Goal: Task Accomplishment & Management: Manage account settings

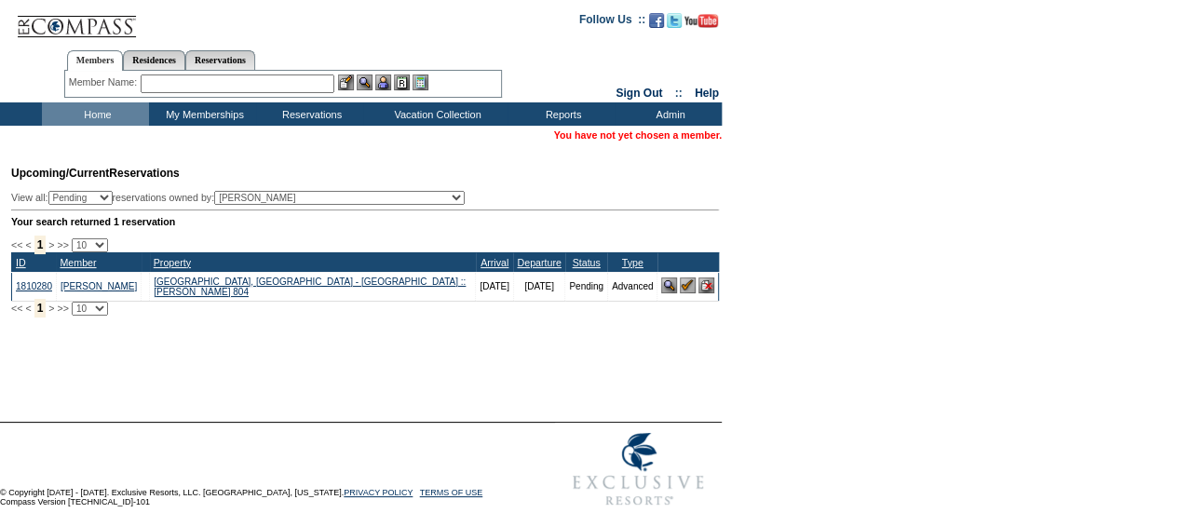
click at [238, 77] on input "text" at bounding box center [238, 84] width 194 height 19
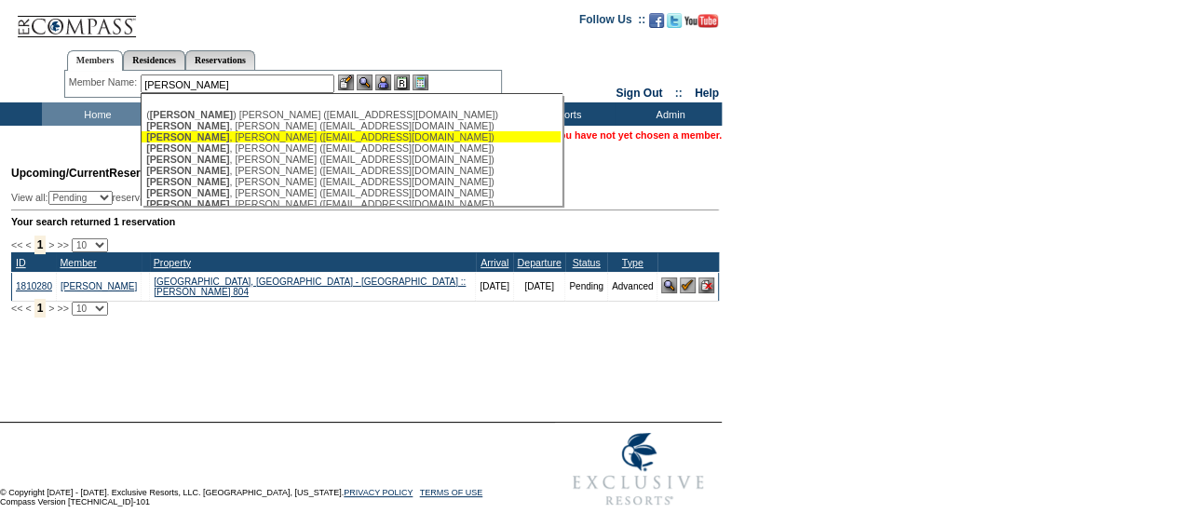
click at [257, 139] on div "Palmer , Jacqui (jacquipalmer@gmail.com)" at bounding box center [351, 136] width 410 height 11
type input "Palmer, Jacqui (jacquipalmer@gmail.com)"
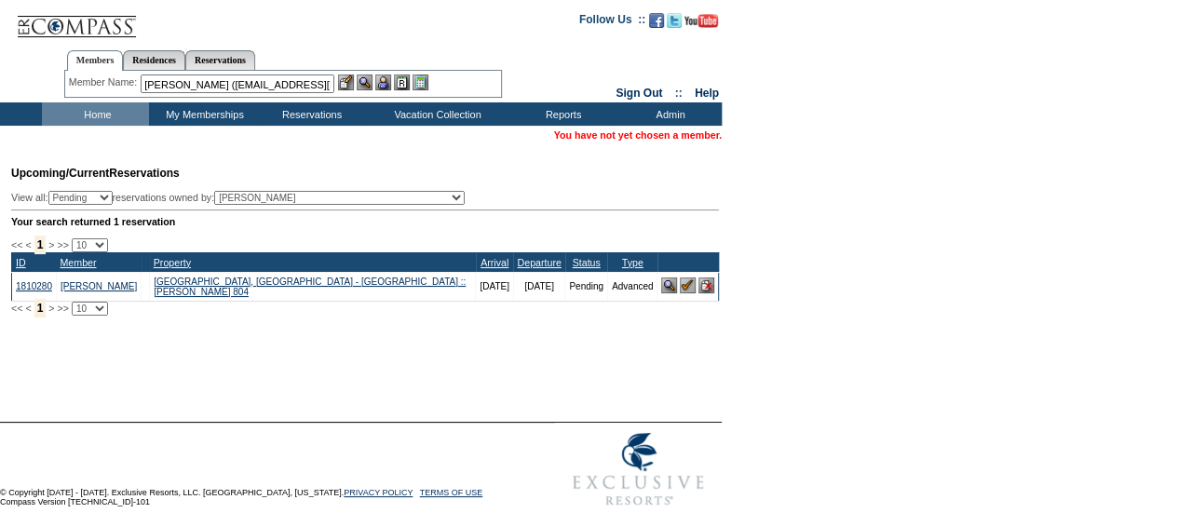
click at [390, 85] on div "Member Name: Palmer, Jacqui (jacquipalmer@gmail.com) ( Palmer ) Lewis, Whitney …" at bounding box center [283, 84] width 428 height 19
click at [390, 85] on img at bounding box center [383, 83] width 16 height 16
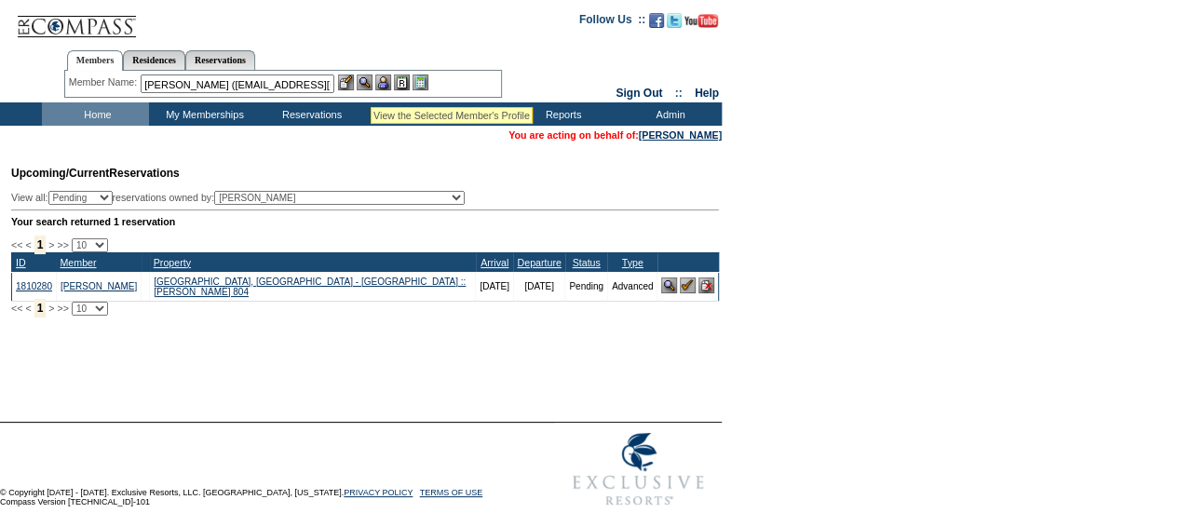
click at [371, 85] on img at bounding box center [365, 83] width 16 height 16
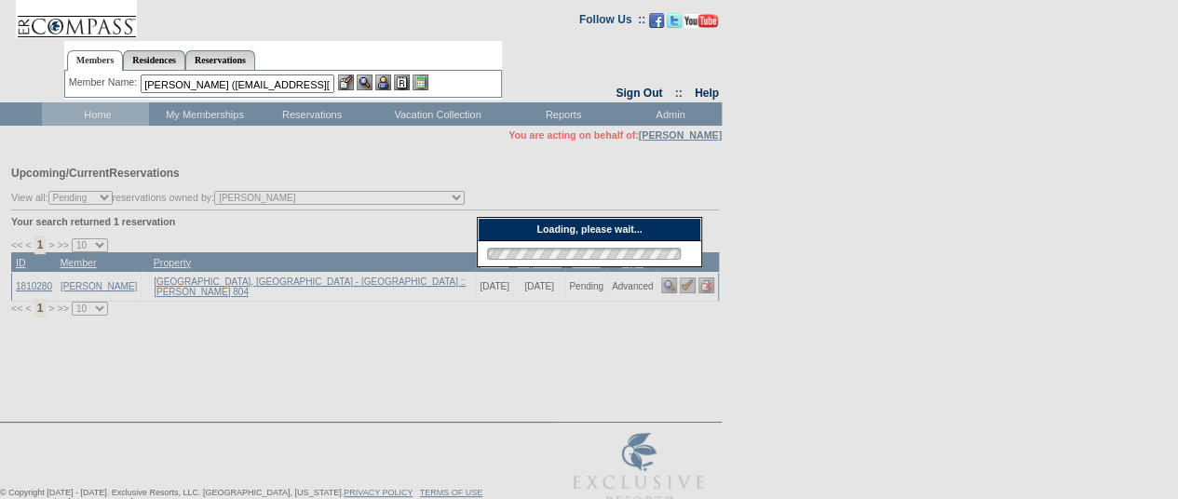
click at [358, 46] on ul "Members Residences Reservations" at bounding box center [283, 45] width 438 height 9
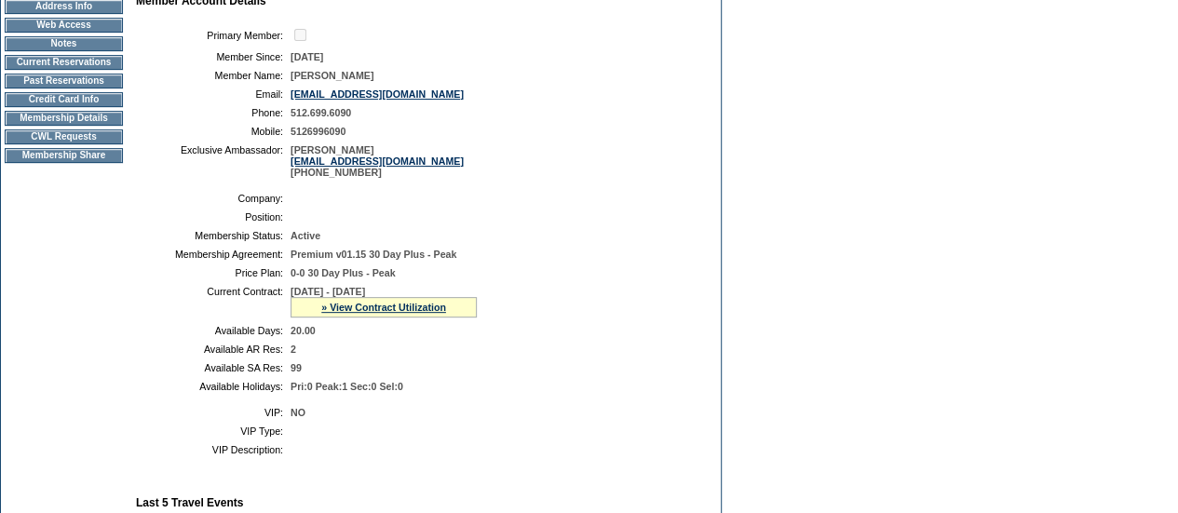
scroll to position [229, 0]
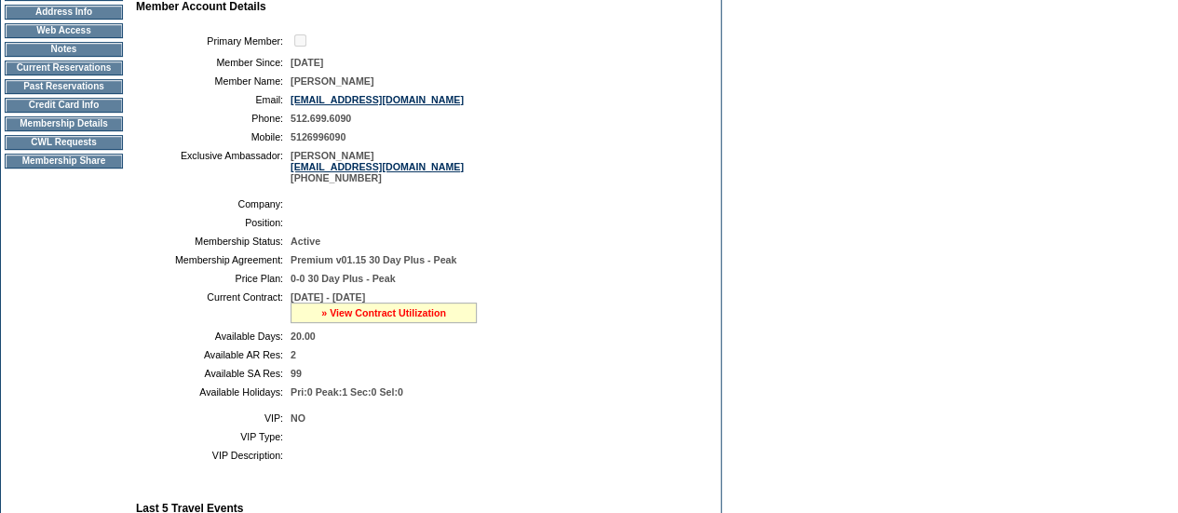
click at [384, 319] on link "» View Contract Utilization" at bounding box center [383, 312] width 125 height 11
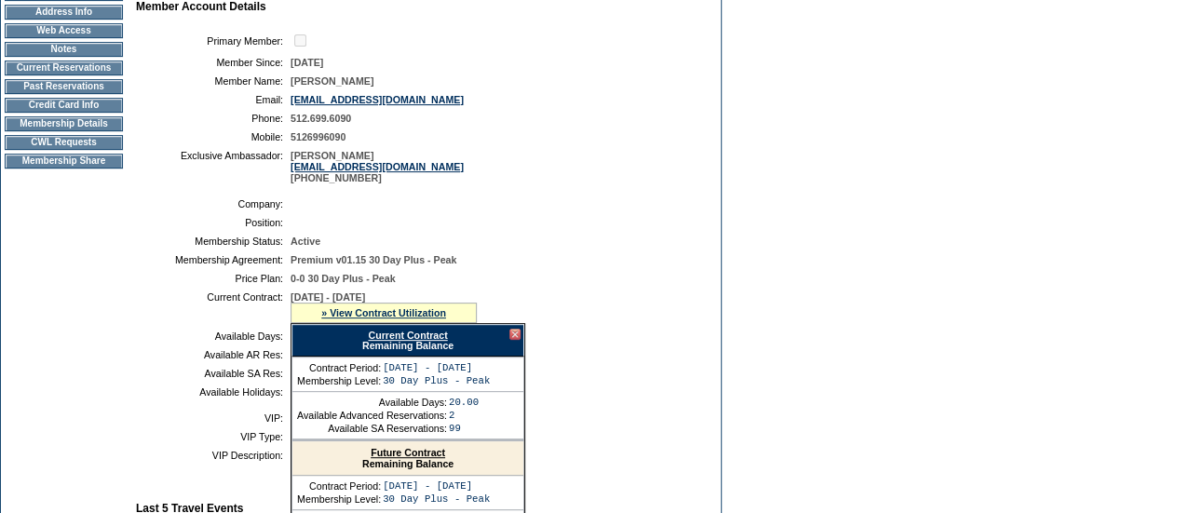
click at [398, 341] on link "Current Contract" at bounding box center [407, 335] width 79 height 11
click at [516, 340] on div at bounding box center [514, 334] width 11 height 11
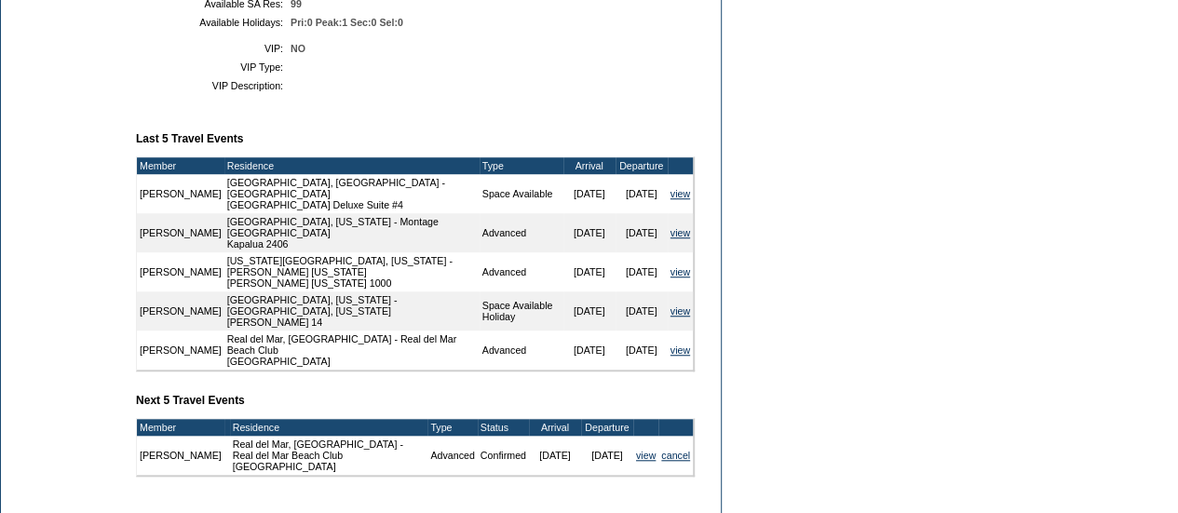
scroll to position [639, 0]
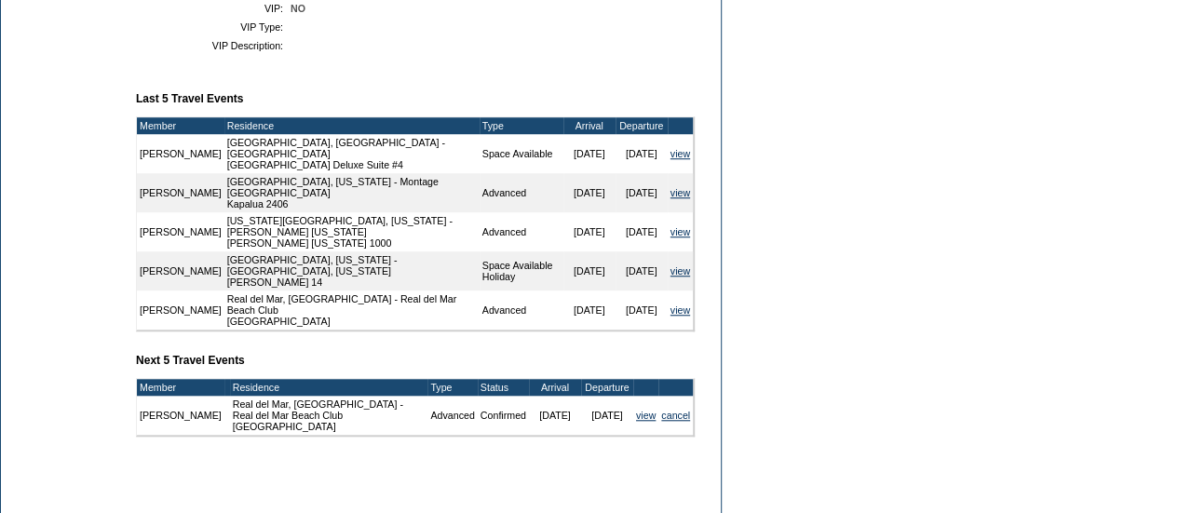
drag, startPoint x: 661, startPoint y: 301, endPoint x: 577, endPoint y: 283, distance: 85.7
click at [577, 291] on tr "Jasmine Palmer Real del Mar, Mexico - Real del Mar Beach Club Casa Punta Sur Ad…" at bounding box center [415, 310] width 556 height 39
click at [535, 278] on td "Space Available Holiday" at bounding box center [522, 270] width 84 height 39
drag, startPoint x: 128, startPoint y: 167, endPoint x: 177, endPoint y: 193, distance: 55.8
click at [177, 193] on tr "Dashboard Personal Info Business Info Address Info Web Access Notes Current Res…" at bounding box center [361, 21] width 720 height 963
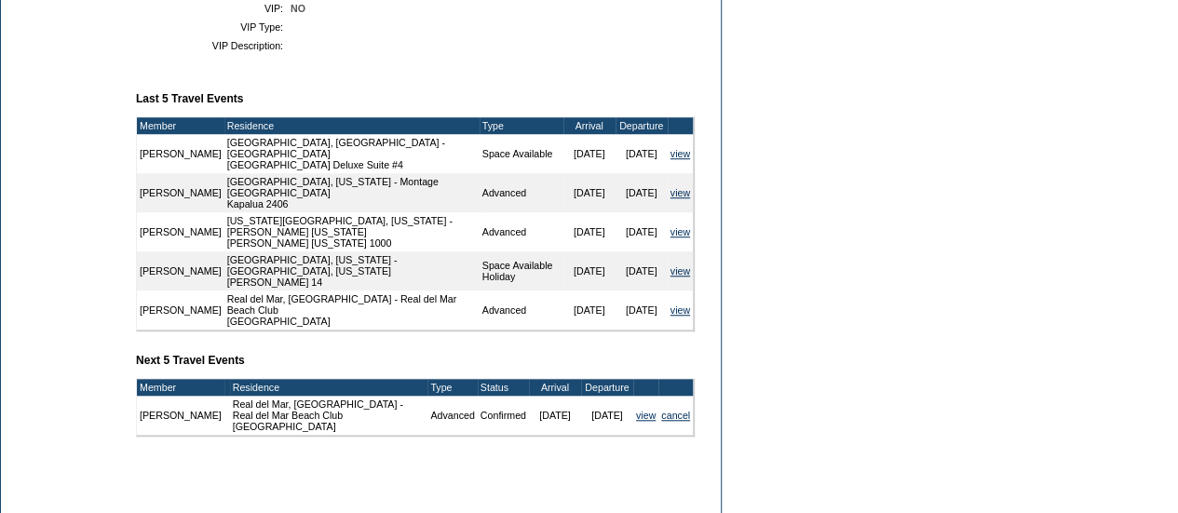
click at [97, 183] on td "Dashboard Personal Info Business Info Address Info Web Access Notes Current Res…" at bounding box center [64, 21] width 126 height 963
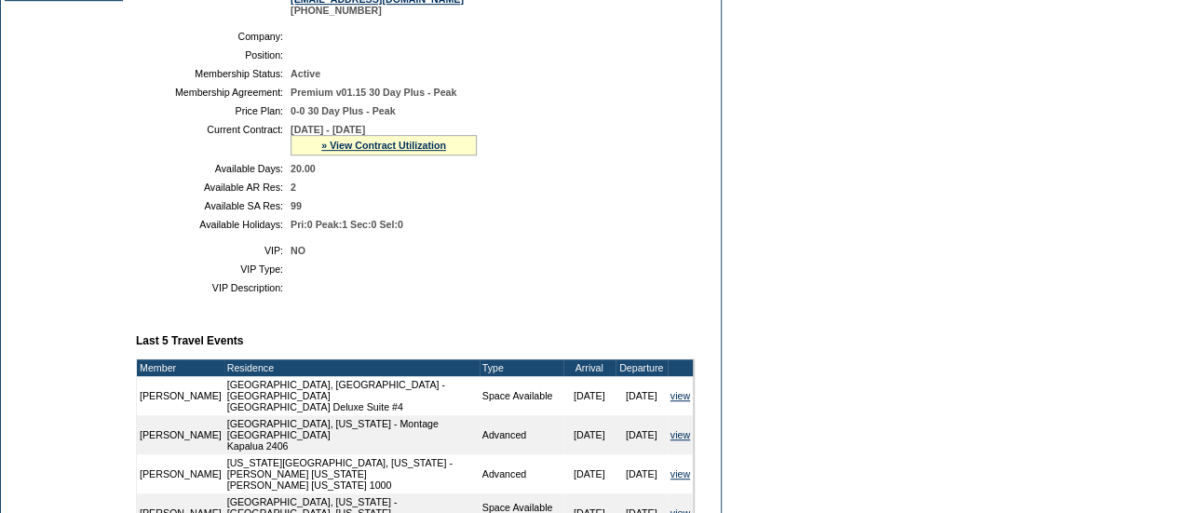
scroll to position [396, 0]
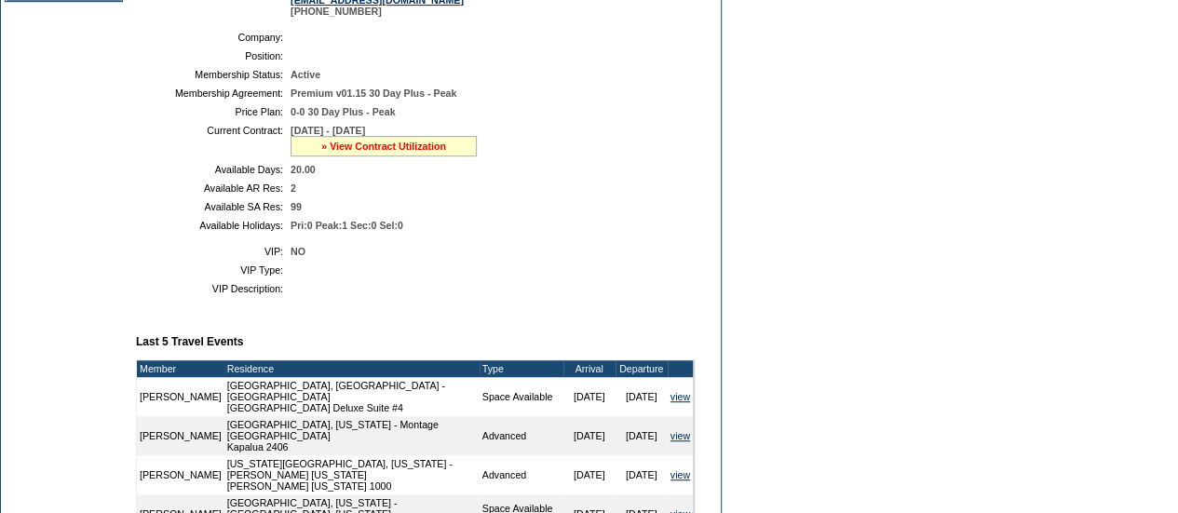
click at [361, 152] on link "» View Contract Utilization" at bounding box center [383, 146] width 125 height 11
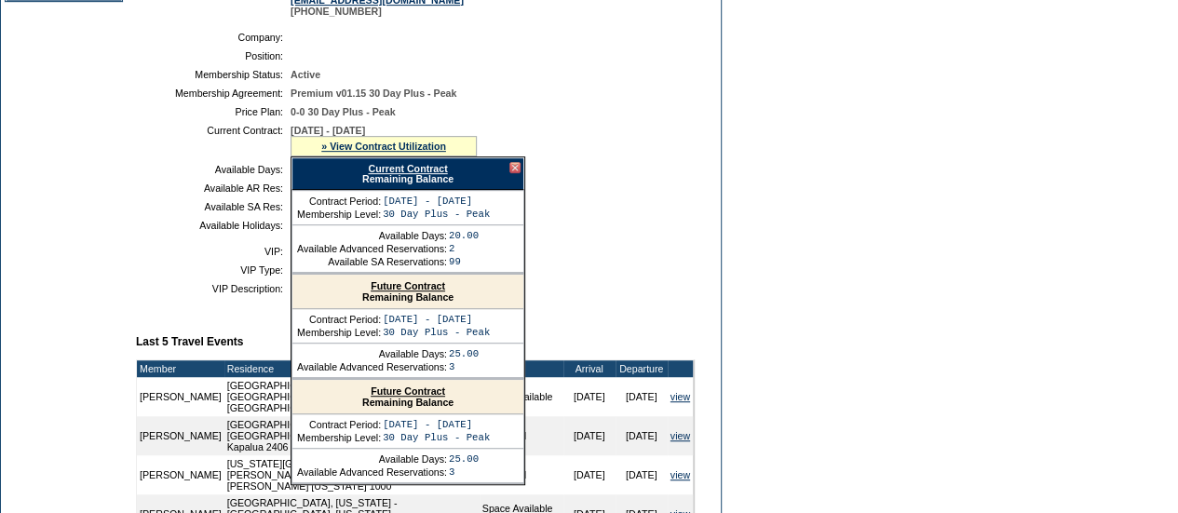
click at [403, 174] on link "Current Contract" at bounding box center [407, 168] width 79 height 11
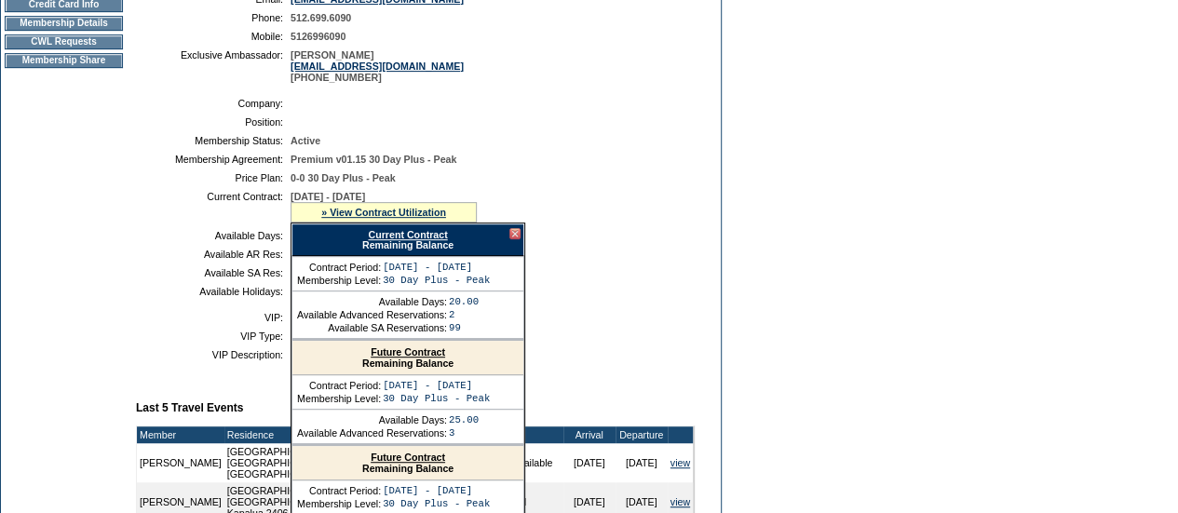
scroll to position [329, 0]
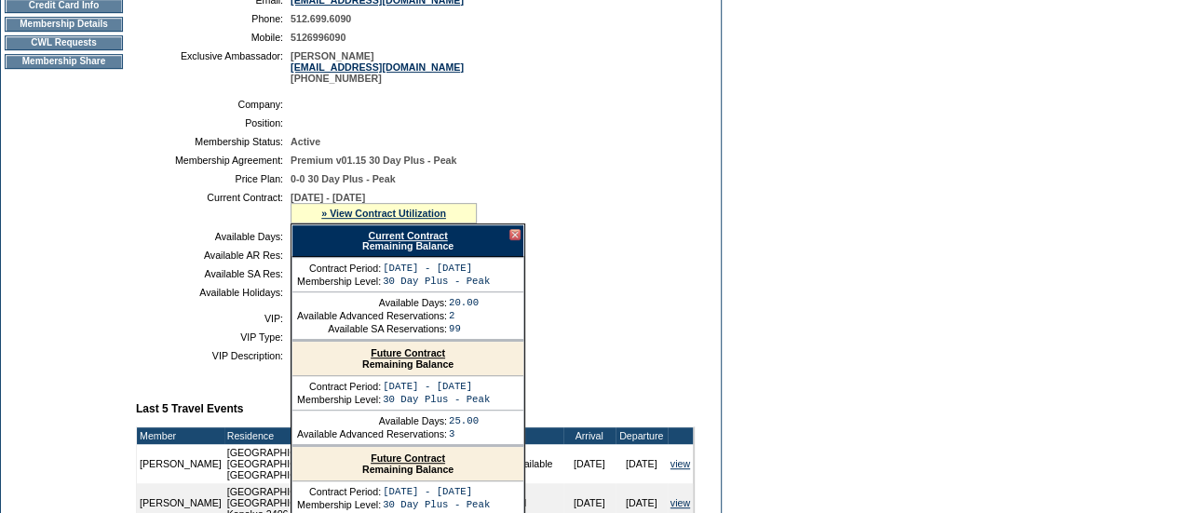
click at [63, 32] on td "Membership Details" at bounding box center [64, 24] width 118 height 15
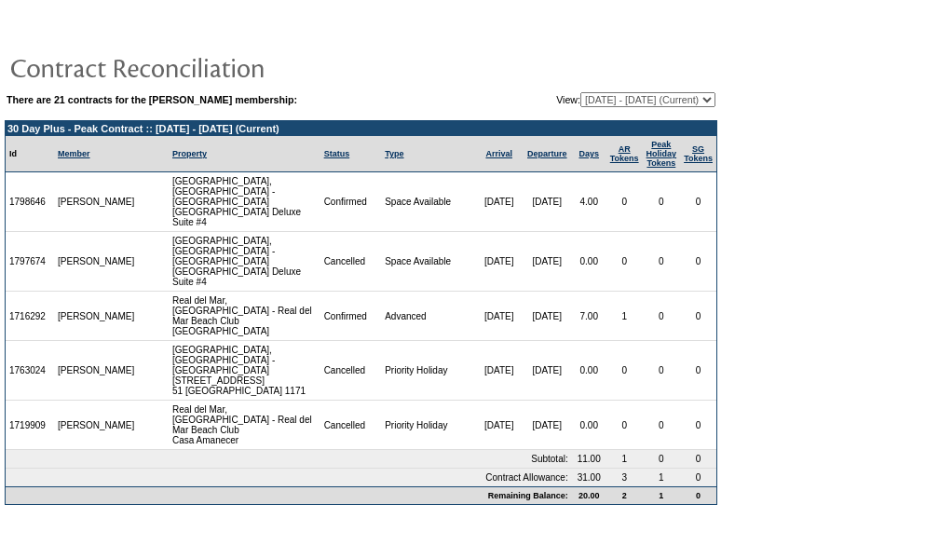
click at [662, 100] on select "[DATE] - [DATE] [DATE] - [DATE] [DATE] - [DATE] [DATE] - [DATE] [DATE] - [DATE]…" at bounding box center [647, 99] width 135 height 15
select select "122888"
click at [580, 92] on select "[DATE] - [DATE] [DATE] - [DATE] [DATE] - [DATE] [DATE] - [DATE] [DATE] - [DATE]…" at bounding box center [647, 99] width 135 height 15
